Goal: Navigation & Orientation: Go to known website

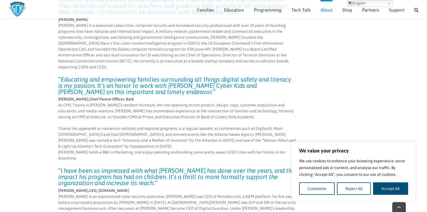
scroll to position [933, 0]
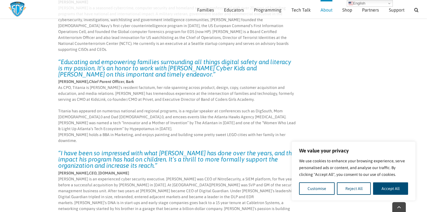
click at [18, 6] on img at bounding box center [17, 9] width 18 height 16
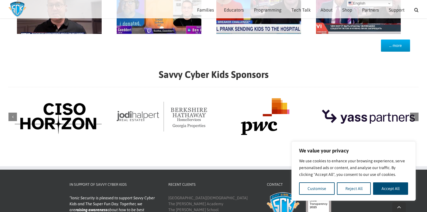
scroll to position [659, 0]
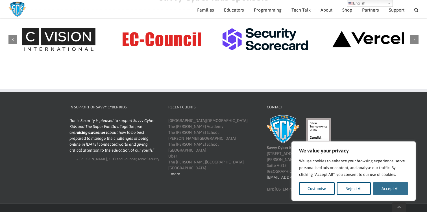
click at [385, 187] on button "Accept All" at bounding box center [390, 188] width 35 height 12
checkbox input "true"
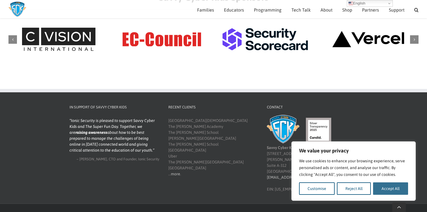
checkbox input "true"
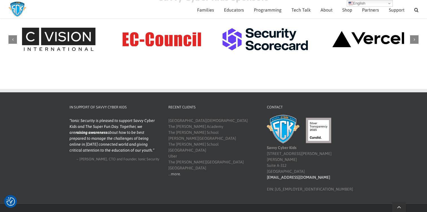
scroll to position [0, 0]
click at [326, 212] on link "Facebook" at bounding box center [324, 214] width 5 height 5
